Goal: Transaction & Acquisition: Purchase product/service

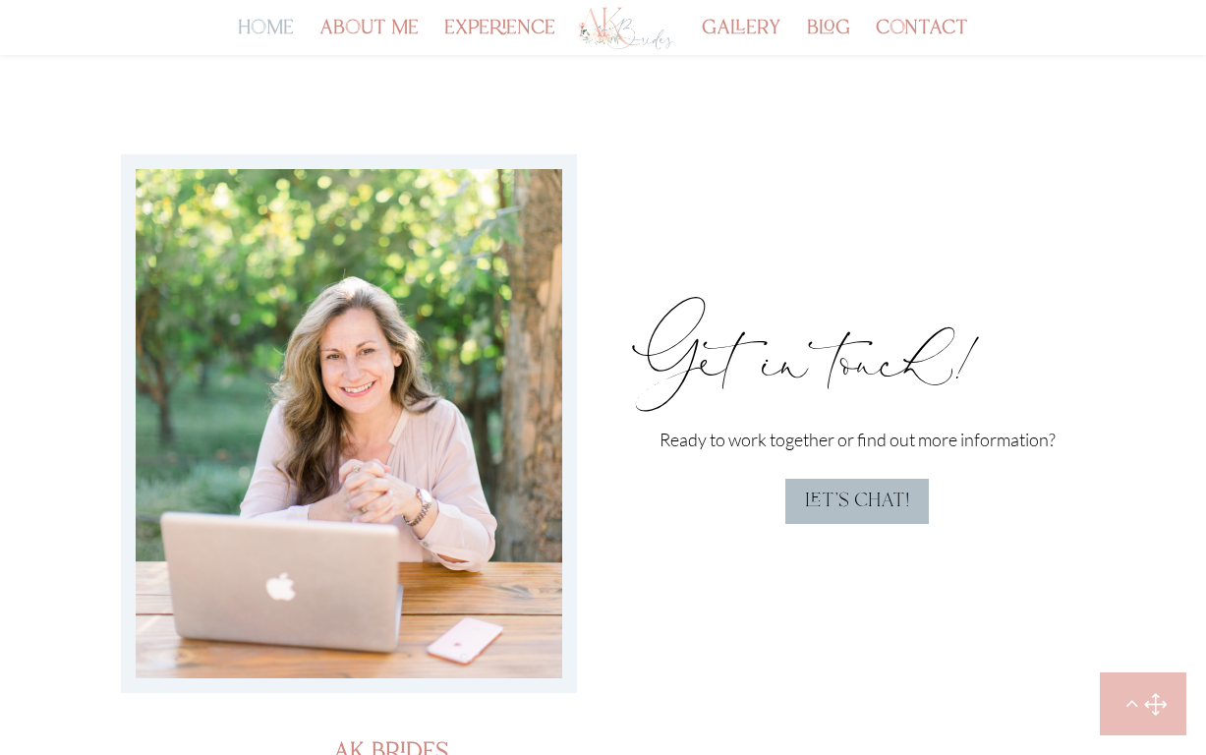
scroll to position [5164, 0]
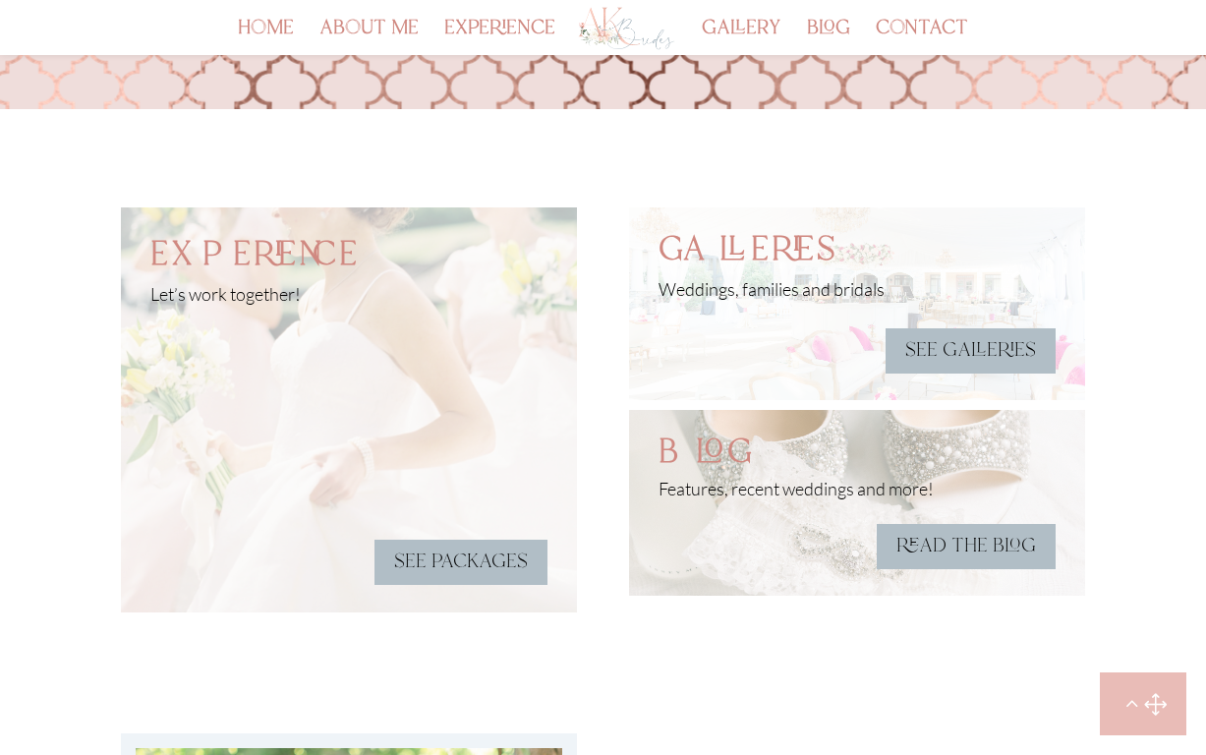
scroll to position [4469, 0]
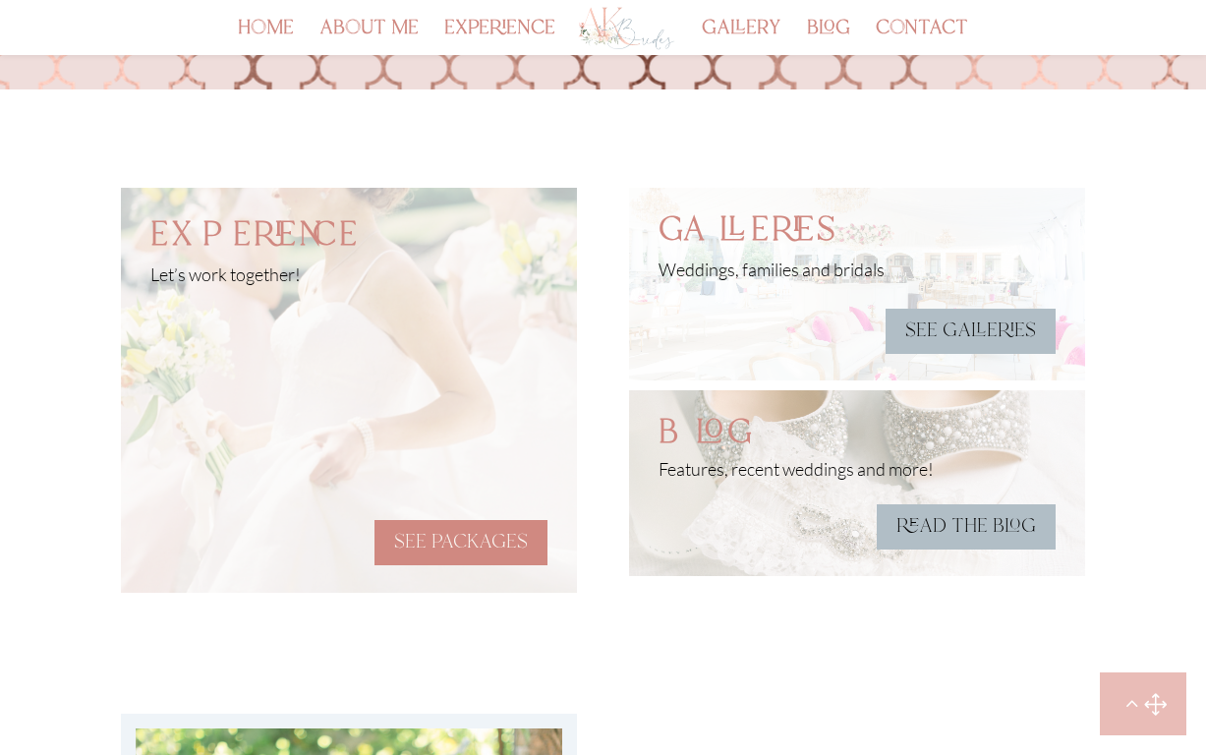
click at [420, 533] on link "see packages" at bounding box center [461, 542] width 173 height 45
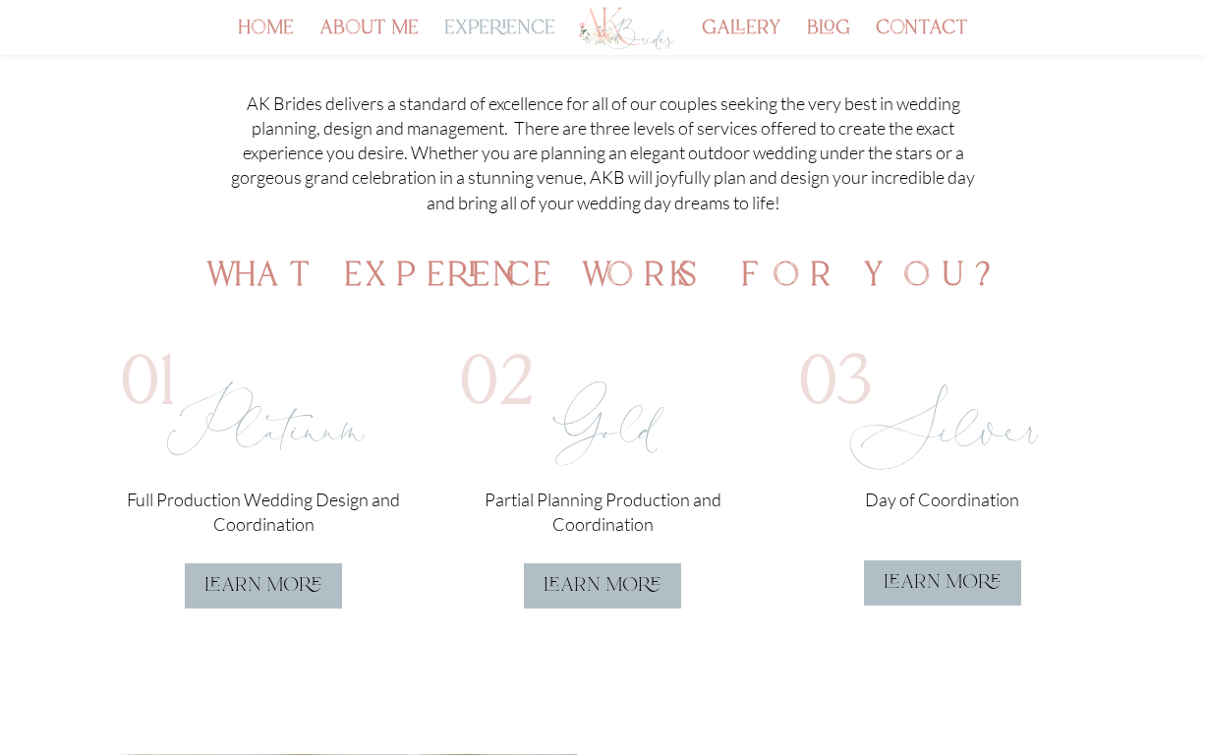
scroll to position [299, 0]
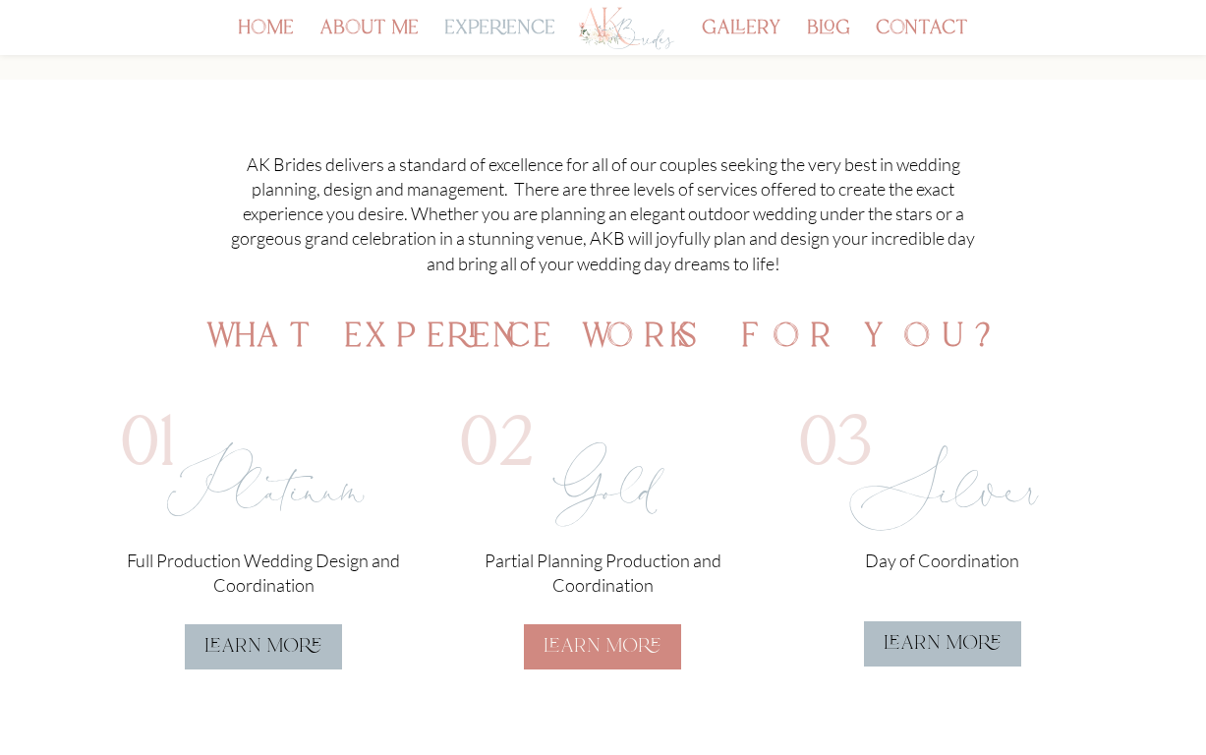
click at [567, 646] on link "learn more" at bounding box center [602, 646] width 157 height 45
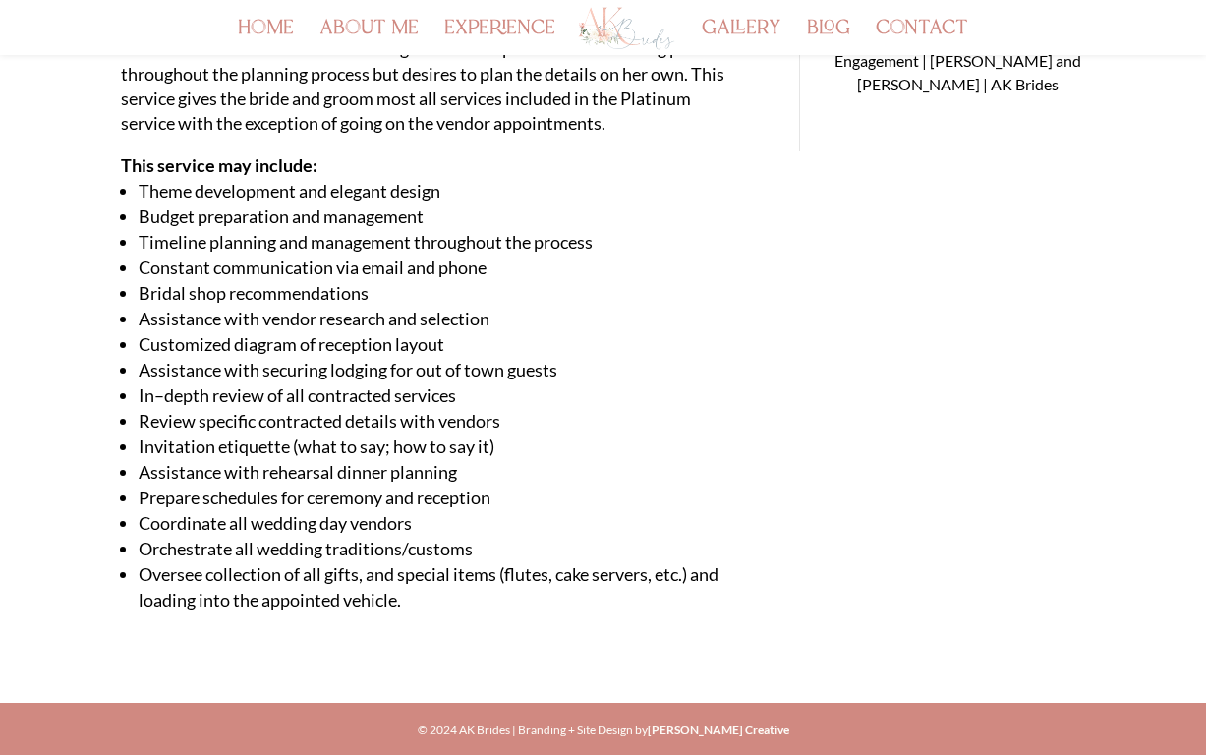
scroll to position [608, 0]
